Goal: Check status

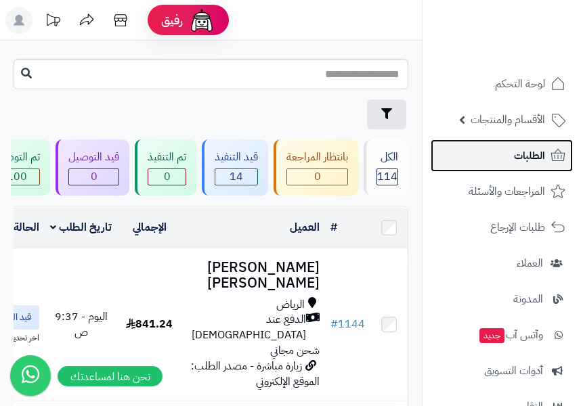
click at [539, 153] on span "الطلبات" at bounding box center [529, 155] width 31 height 19
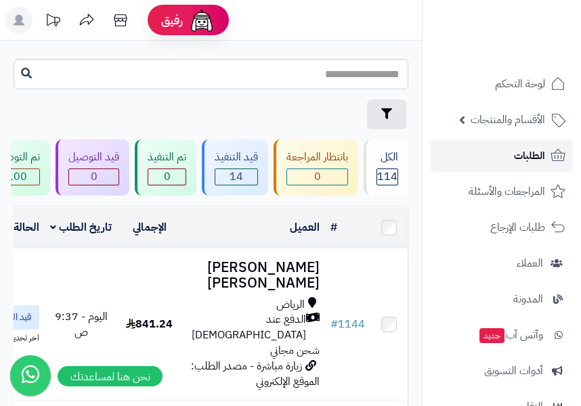
click at [532, 157] on span "الطلبات" at bounding box center [529, 155] width 31 height 19
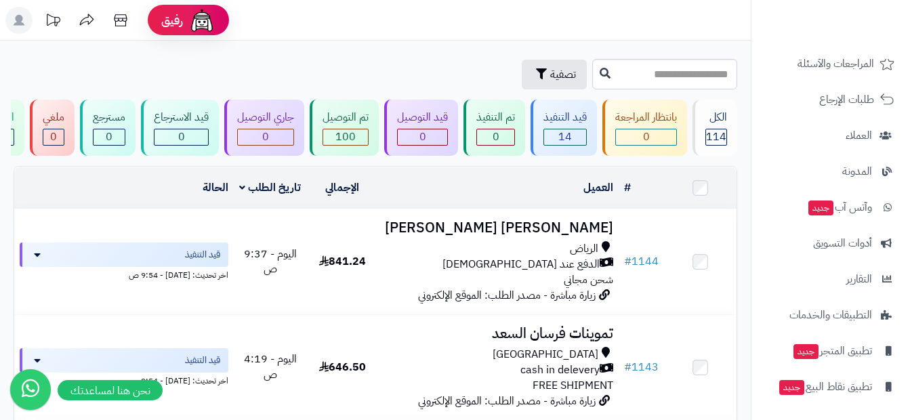
scroll to position [128, 0]
